Goal: Book appointment/travel/reservation

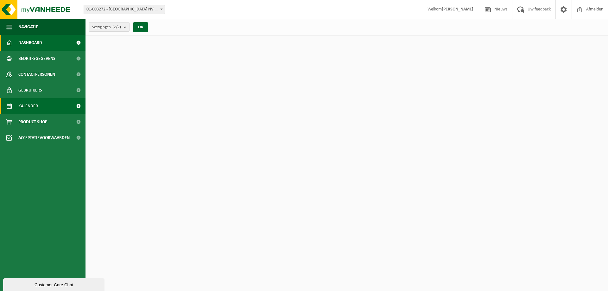
click at [37, 108] on span "Kalender" at bounding box center [28, 106] width 20 height 16
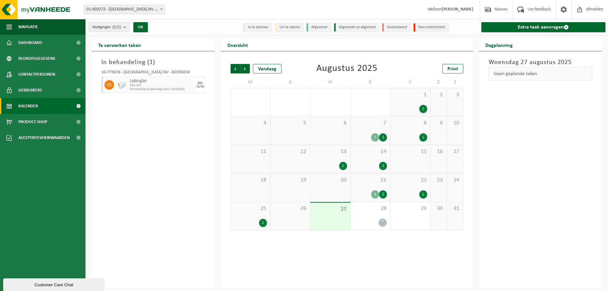
drag, startPoint x: 138, startPoint y: 94, endPoint x: 141, endPoint y: 86, distance: 8.5
click at [138, 93] on div "In behandeling ( 1 ) 10-779676 - BELGOSUC NV - BEERNEM Labo-glas KGA colli Omwi…" at bounding box center [153, 169] width 123 height 236
click at [141, 86] on span "KGA colli" at bounding box center [162, 86] width 64 height 4
click at [360, 211] on span "28" at bounding box center [370, 208] width 33 height 7
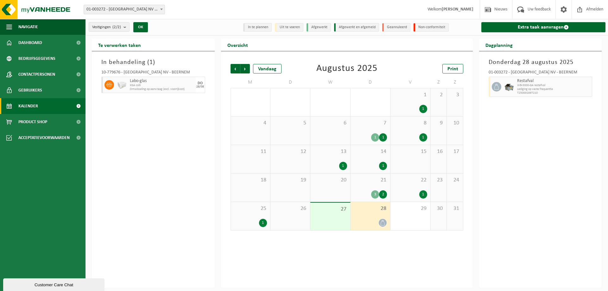
click at [365, 208] on span "28" at bounding box center [370, 208] width 33 height 7
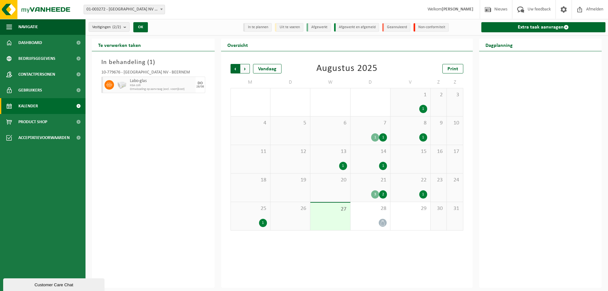
click at [246, 67] on span "Volgende" at bounding box center [244, 68] width 9 height 9
